Goal: Task Accomplishment & Management: Use online tool/utility

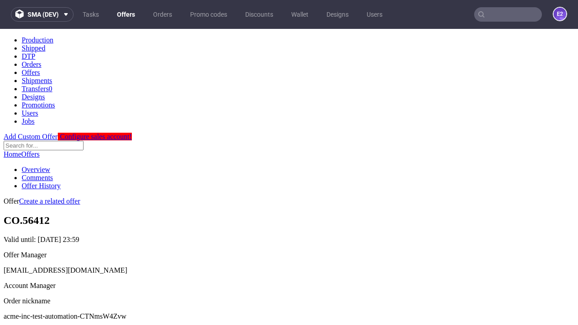
scroll to position [89, 0]
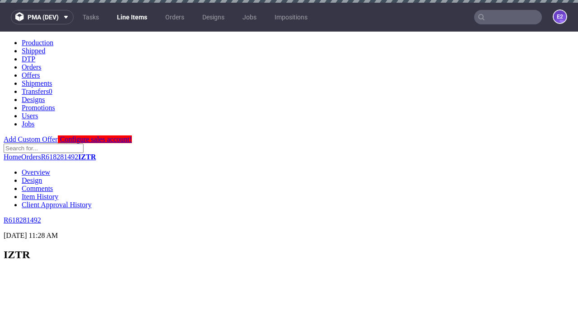
scroll to position [1218, 0]
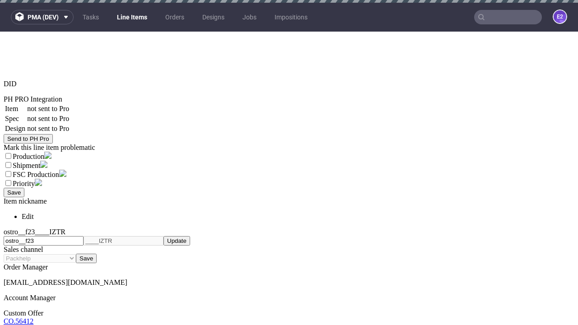
select select "accepted"
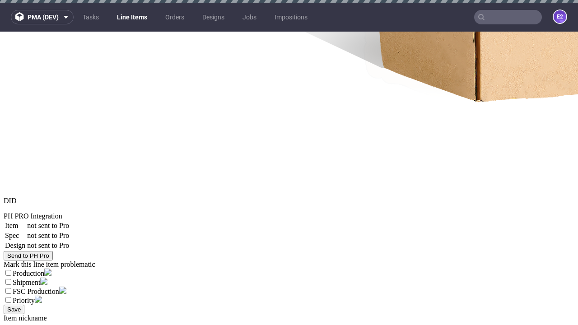
select select "received"
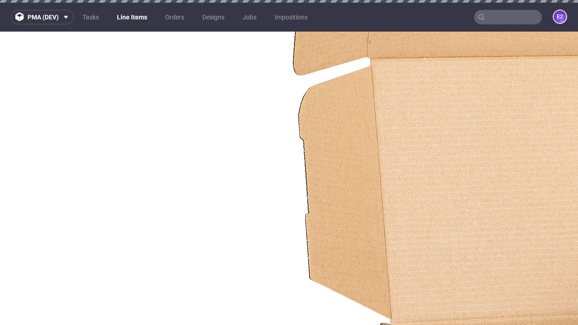
select select "accepted_dtp_issue_reprint"
